Goal: Transaction & Acquisition: Purchase product/service

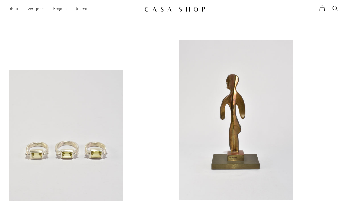
click at [19, 9] on ul "Shop Featured New Arrivals Bestsellers Coming Soon Jewelry Jewelry All Earrings…" at bounding box center [74, 9] width 131 height 9
click at [13, 9] on link "Shop" at bounding box center [13, 9] width 9 height 7
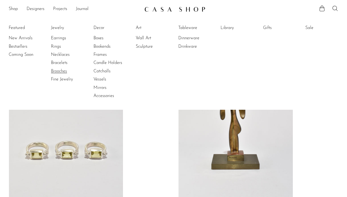
click at [62, 70] on link "Brooches" at bounding box center [71, 71] width 41 height 6
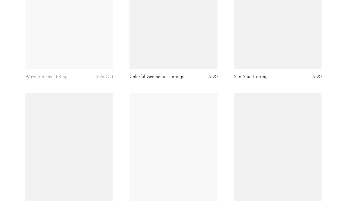
scroll to position [1698, 0]
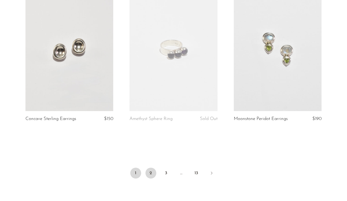
click at [151, 174] on link "2" at bounding box center [150, 173] width 11 height 11
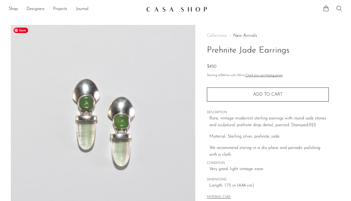
scroll to position [149, 0]
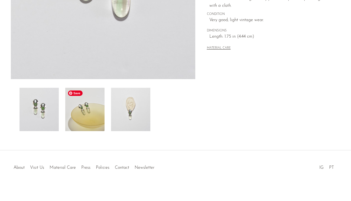
click at [87, 122] on img at bounding box center [84, 109] width 39 height 43
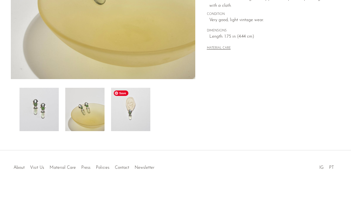
click at [131, 122] on img at bounding box center [130, 109] width 39 height 43
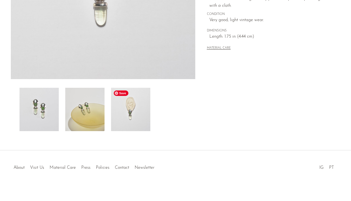
scroll to position [11, 0]
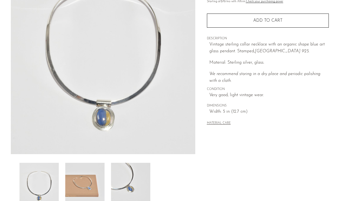
scroll to position [141, 0]
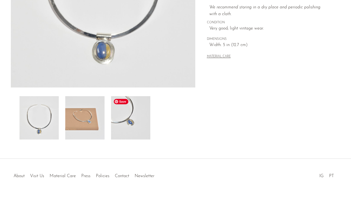
click at [102, 117] on img at bounding box center [84, 117] width 39 height 43
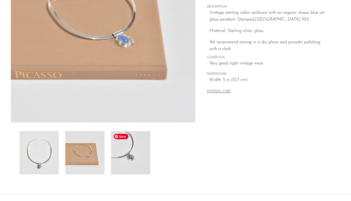
scroll to position [69, 0]
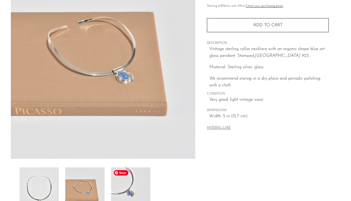
click at [126, 195] on img at bounding box center [130, 188] width 39 height 43
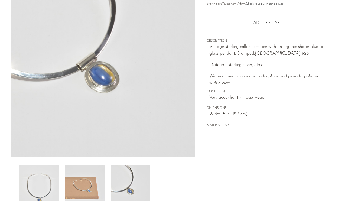
scroll to position [152, 0]
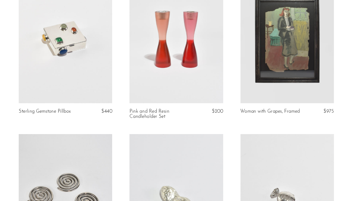
scroll to position [1768, 0]
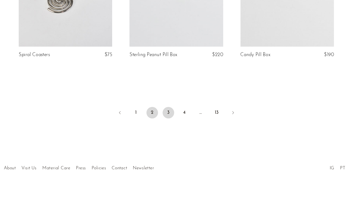
click at [163, 112] on link "3" at bounding box center [166, 117] width 11 height 11
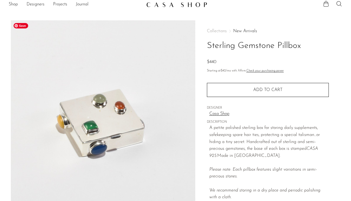
scroll to position [6, 0]
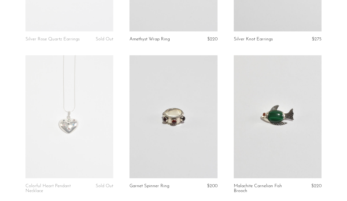
scroll to position [1773, 0]
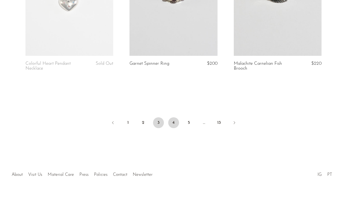
click at [174, 117] on link "4" at bounding box center [173, 122] width 11 height 11
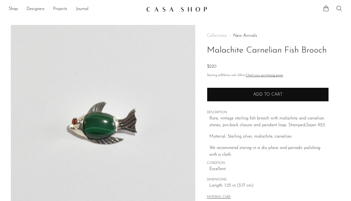
click at [212, 93] on button "Add to cart" at bounding box center [268, 94] width 122 height 14
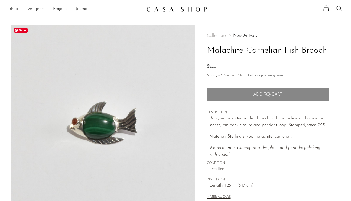
scroll to position [152, 0]
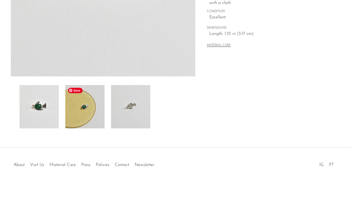
click at [86, 116] on img at bounding box center [84, 106] width 39 height 43
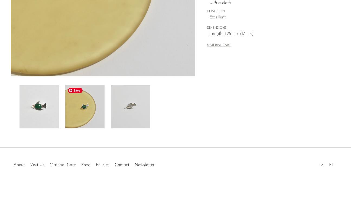
click at [124, 116] on img at bounding box center [130, 106] width 39 height 43
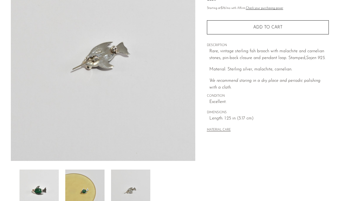
scroll to position [69, 0]
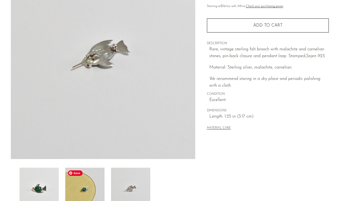
click at [82, 182] on img at bounding box center [84, 189] width 39 height 43
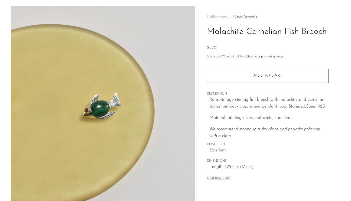
scroll to position [0, 0]
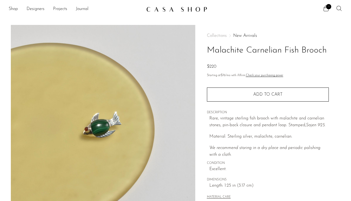
click at [341, 10] on icon at bounding box center [339, 8] width 7 height 7
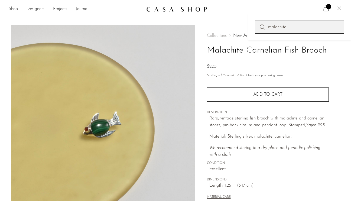
type input "malachite"
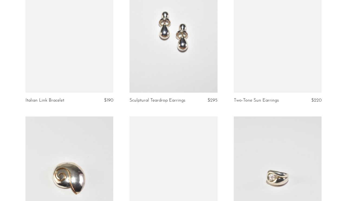
scroll to position [1693, 0]
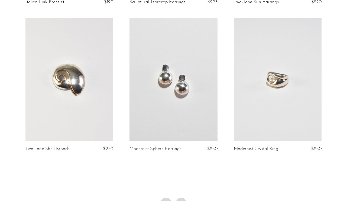
click at [179, 198] on link "5" at bounding box center [181, 203] width 11 height 11
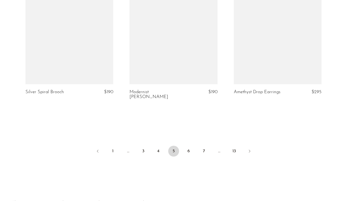
scroll to position [1747, 0]
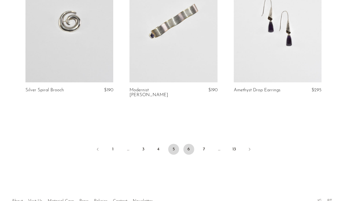
click at [188, 144] on link "6" at bounding box center [188, 149] width 11 height 11
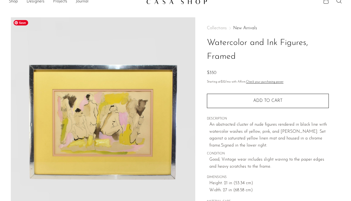
scroll to position [8, 0]
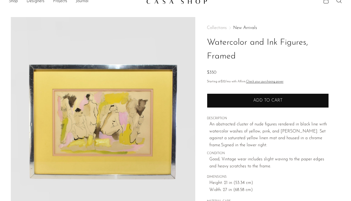
click at [218, 100] on button "Add to cart" at bounding box center [268, 100] width 122 height 14
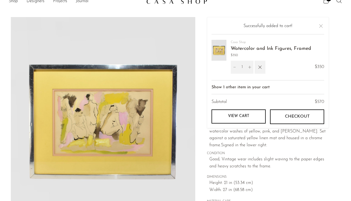
click at [225, 155] on span "CONDITION" at bounding box center [268, 153] width 122 height 5
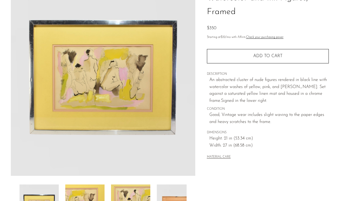
scroll to position [0, 0]
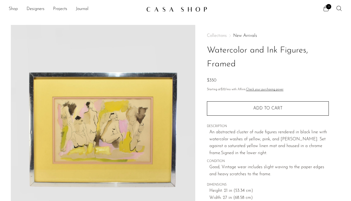
click at [15, 9] on link "Shop" at bounding box center [13, 9] width 9 height 7
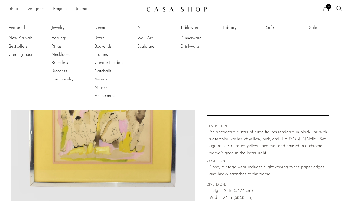
click at [144, 39] on link "Wall Art" at bounding box center [157, 38] width 41 height 6
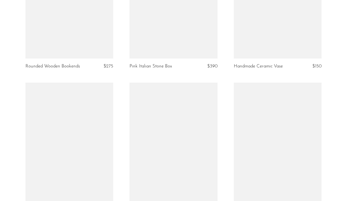
scroll to position [1721, 0]
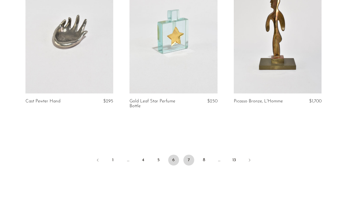
click at [189, 159] on link "7" at bounding box center [188, 160] width 11 height 11
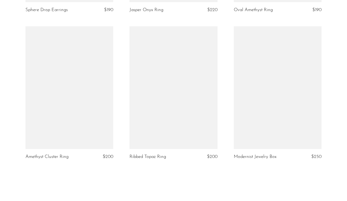
scroll to position [1707, 0]
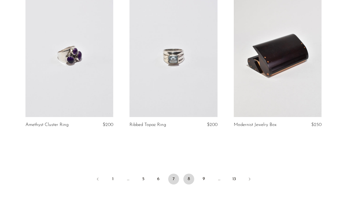
click at [189, 176] on link "8" at bounding box center [188, 179] width 11 height 11
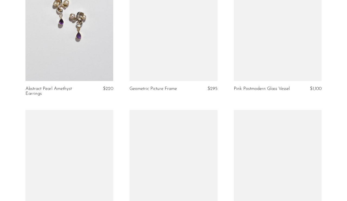
scroll to position [1191, 0]
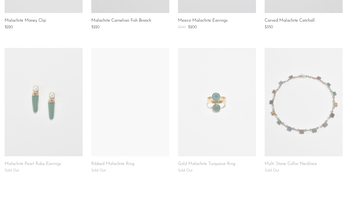
scroll to position [402, 0]
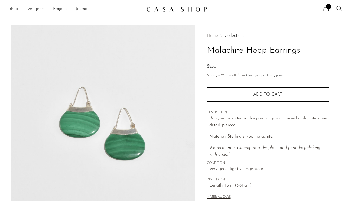
scroll to position [152, 0]
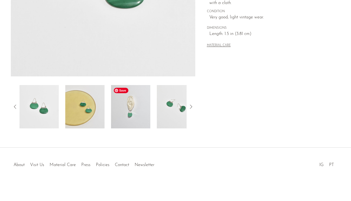
click at [134, 100] on img at bounding box center [130, 106] width 39 height 43
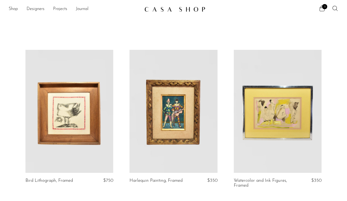
click at [254, 96] on link at bounding box center [278, 111] width 88 height 123
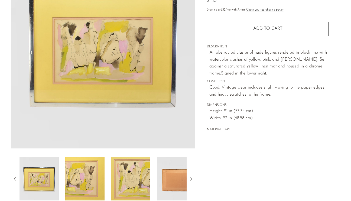
scroll to position [152, 0]
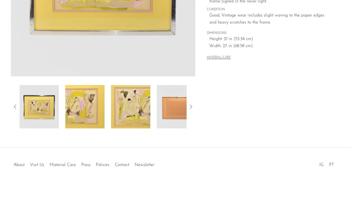
click at [105, 116] on div at bounding box center [103, 106] width 167 height 43
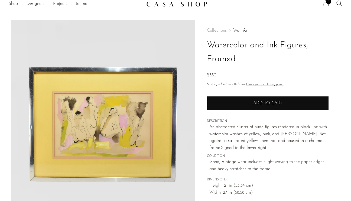
scroll to position [5, 0]
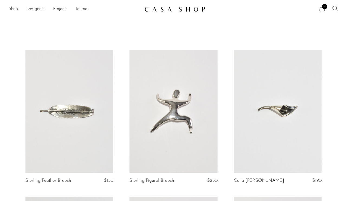
click at [335, 5] on div "Shop Featured New Arrivals Bestsellers Coming Soon Jewelry Jewelry All Earrings…" at bounding box center [173, 9] width 347 height 10
click at [335, 7] on icon at bounding box center [335, 8] width 7 height 7
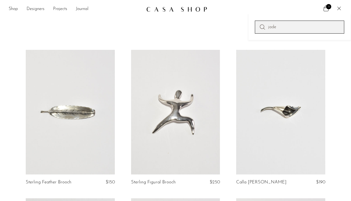
type input "jade"
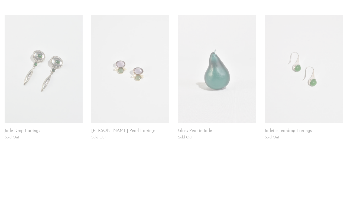
scroll to position [471, 0]
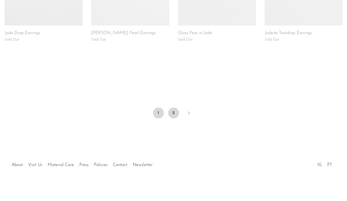
click at [175, 113] on link "2" at bounding box center [173, 113] width 11 height 11
